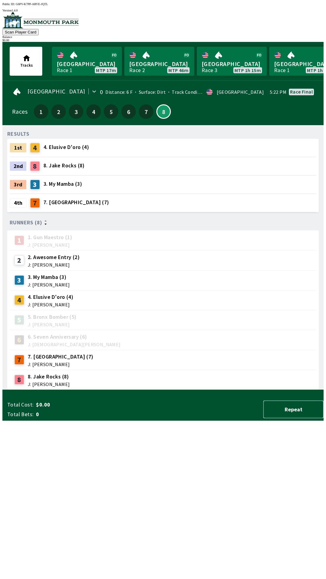
click at [304, 418] on button "Repeat" at bounding box center [293, 409] width 60 height 18
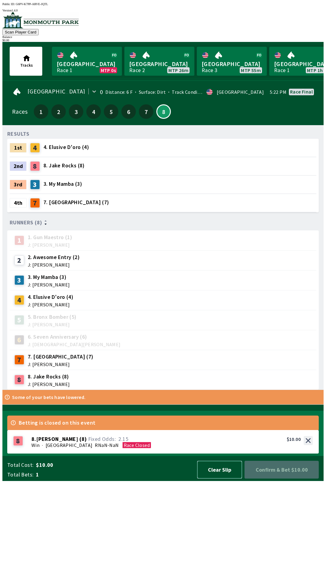
click at [227, 478] on button "Clear Slip" at bounding box center [219, 470] width 45 height 18
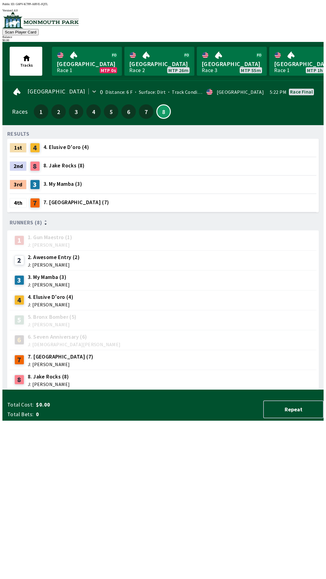
click at [266, 390] on div "RESULTS 1st 4 4. Elusive D'oro (4) 2nd 8 8. [PERSON_NAME] (8) 3rd 3 3. My Mamba…" at bounding box center [165, 260] width 316 height 260
click at [140, 233] on div "1 1. Gun Maestro (1) J: [PERSON_NAME]" at bounding box center [162, 240] width 301 height 15
click at [114, 390] on div "RESULTS 1st 4 4. Elusive D'oro (4) 2nd 8 8. [PERSON_NAME] (8) 3rd 3 3. My Mamba…" at bounding box center [165, 260] width 316 height 260
click at [120, 390] on div "RESULTS 1st 4 4. Elusive D'oro (4) 2nd 8 8. [PERSON_NAME] (8) 3rd 3 3. My Mamba…" at bounding box center [165, 260] width 316 height 260
click at [143, 314] on div "5 5. Bronx Bomber (5) J: [PERSON_NAME]" at bounding box center [162, 319] width 301 height 15
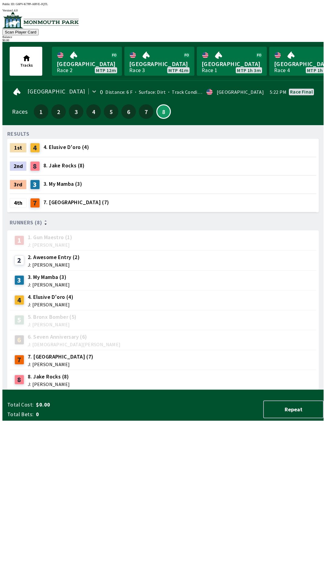
click at [148, 310] on div "5 5. Bronx Bomber (5) J: [PERSON_NAME]" at bounding box center [163, 320] width 306 height 20
click at [82, 60] on link "[GEOGRAPHIC_DATA] Race 2 MTP 11m" at bounding box center [87, 61] width 70 height 29
